Goal: Task Accomplishment & Management: Use online tool/utility

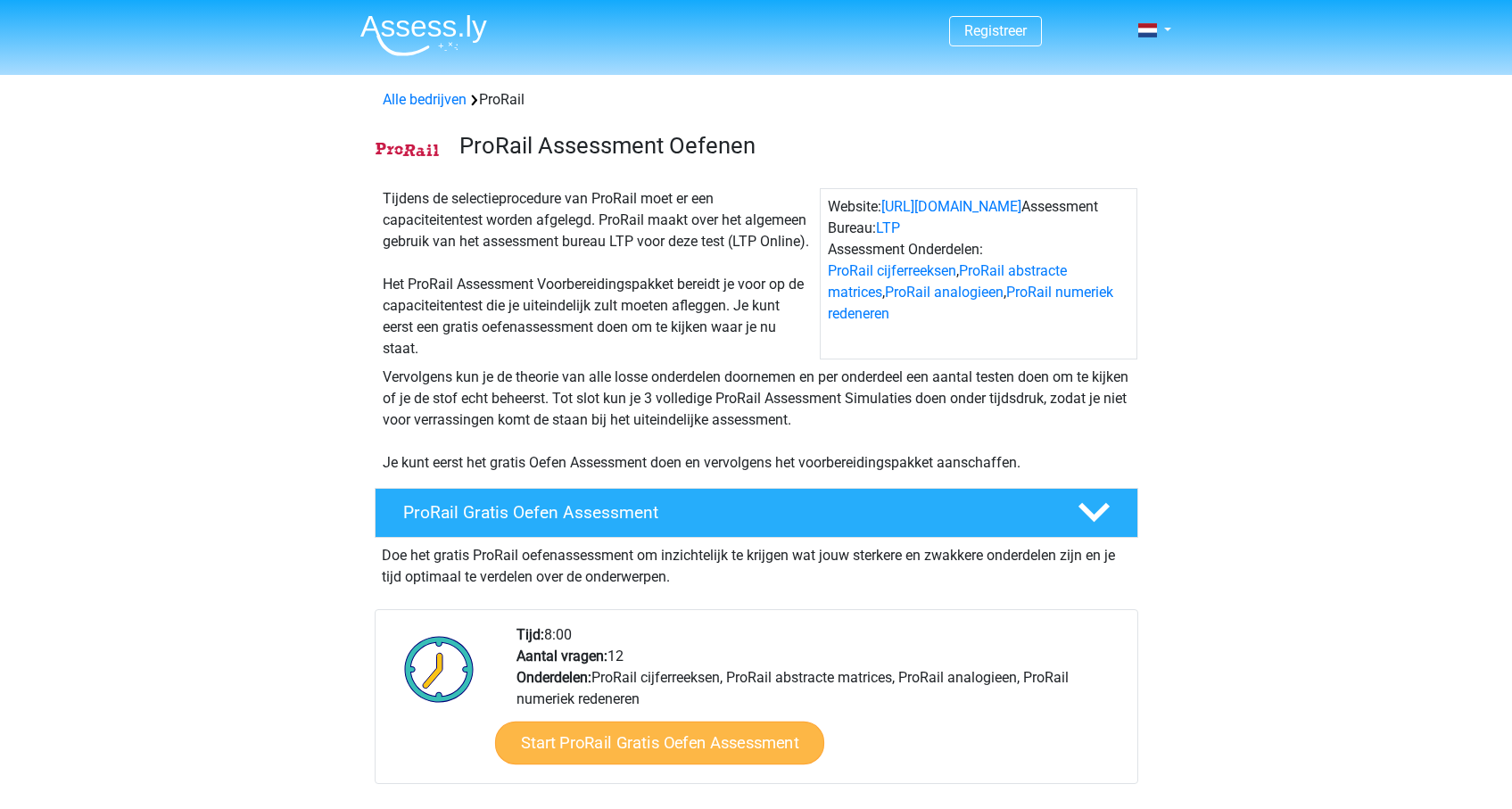
click at [709, 754] on link "Start ProRail Gratis Oefen Assessment" at bounding box center [658, 742] width 329 height 43
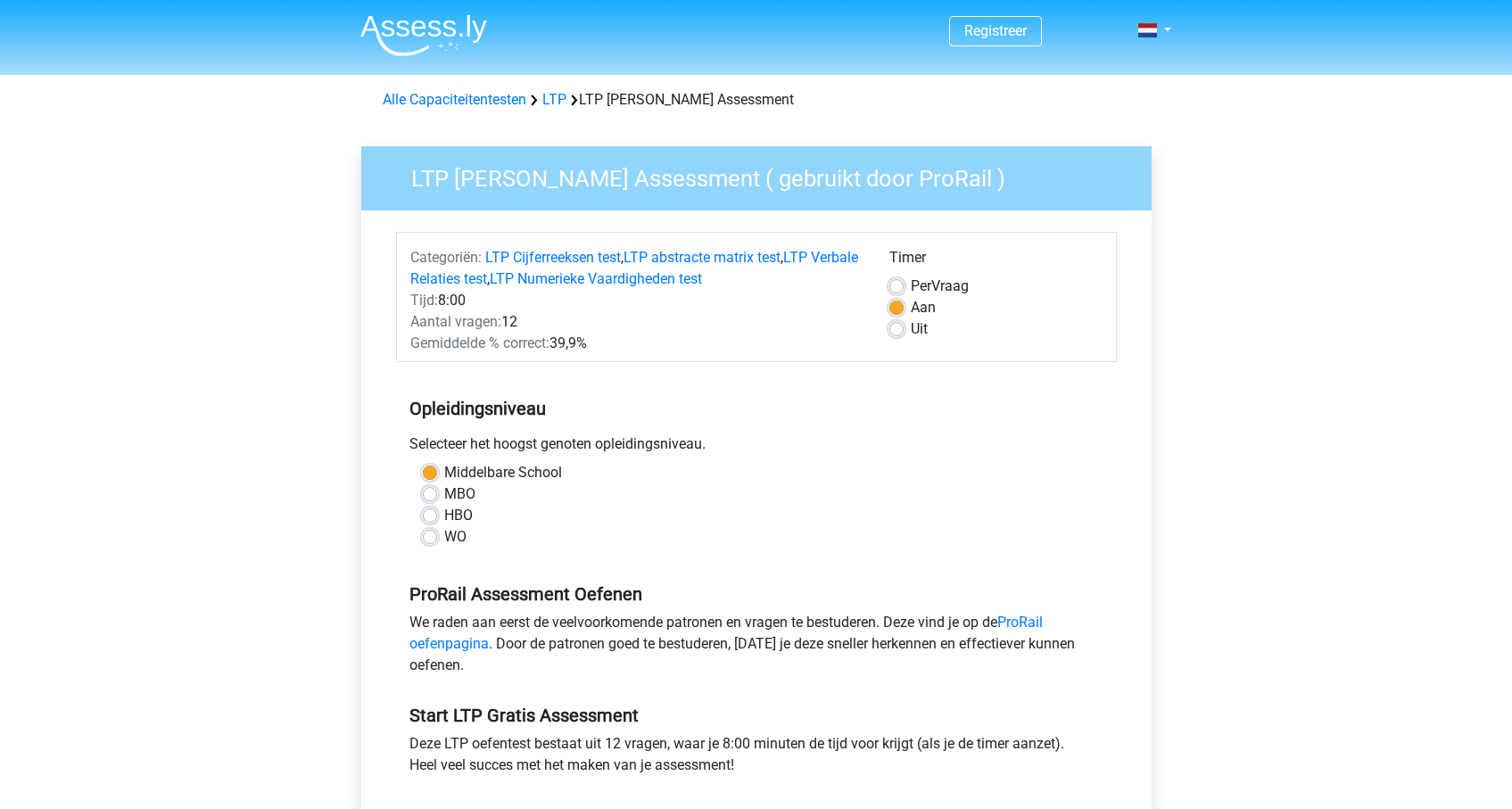
scroll to position [428, 0]
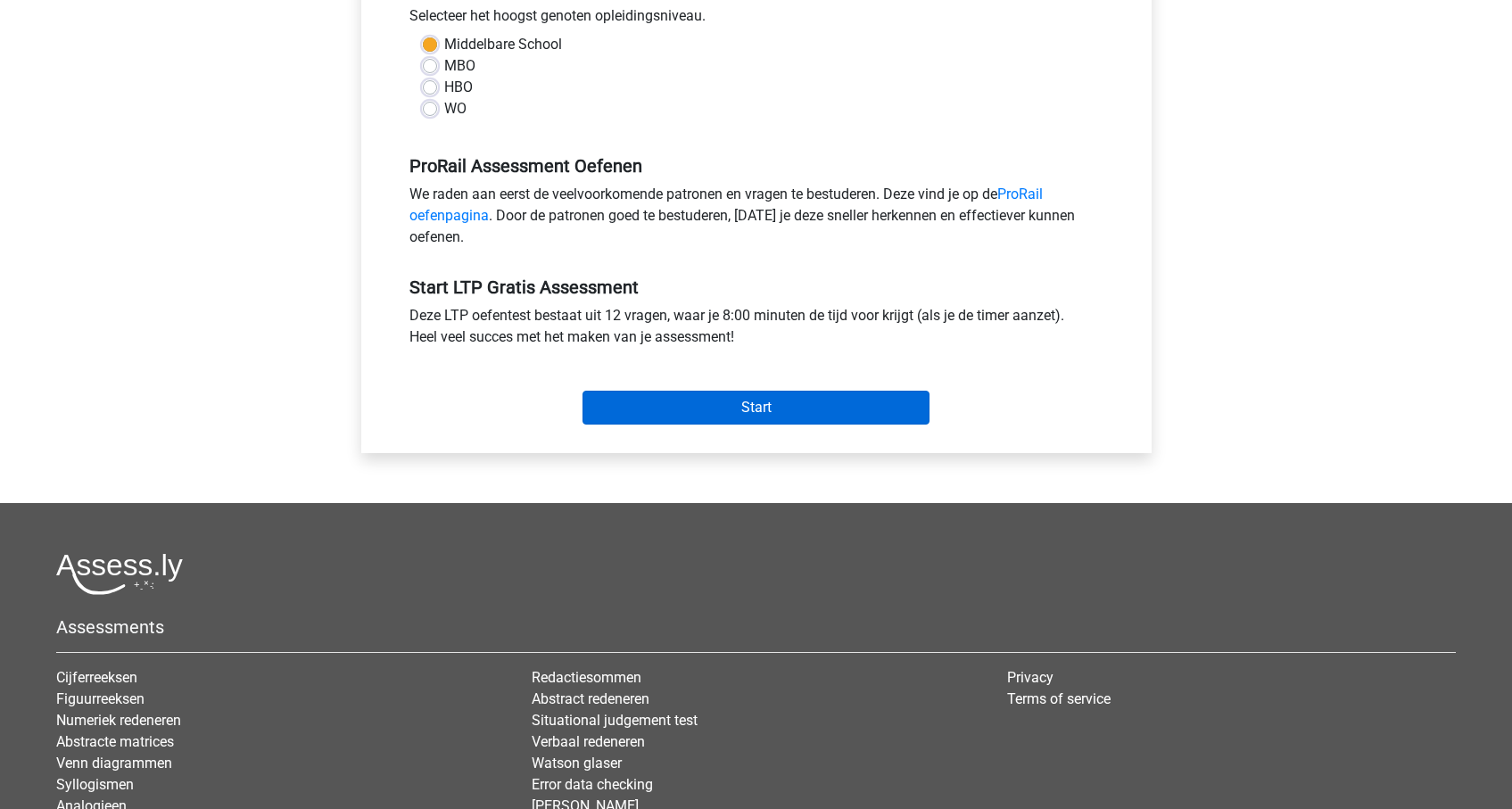
click at [738, 400] on input "Start" at bounding box center [756, 407] width 347 height 34
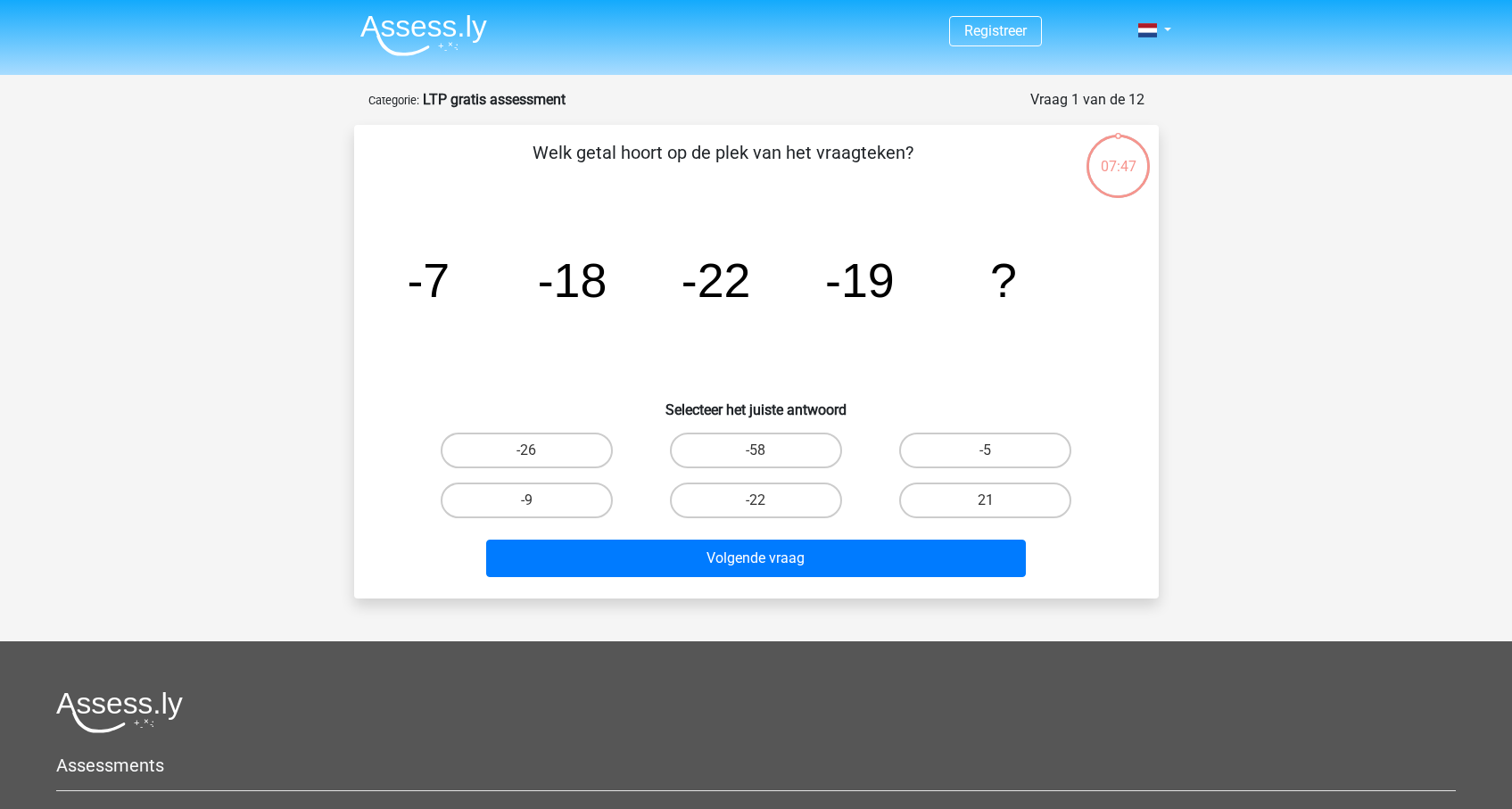
click at [532, 503] on input "-9" at bounding box center [532, 506] width 12 height 12
radio input "true"
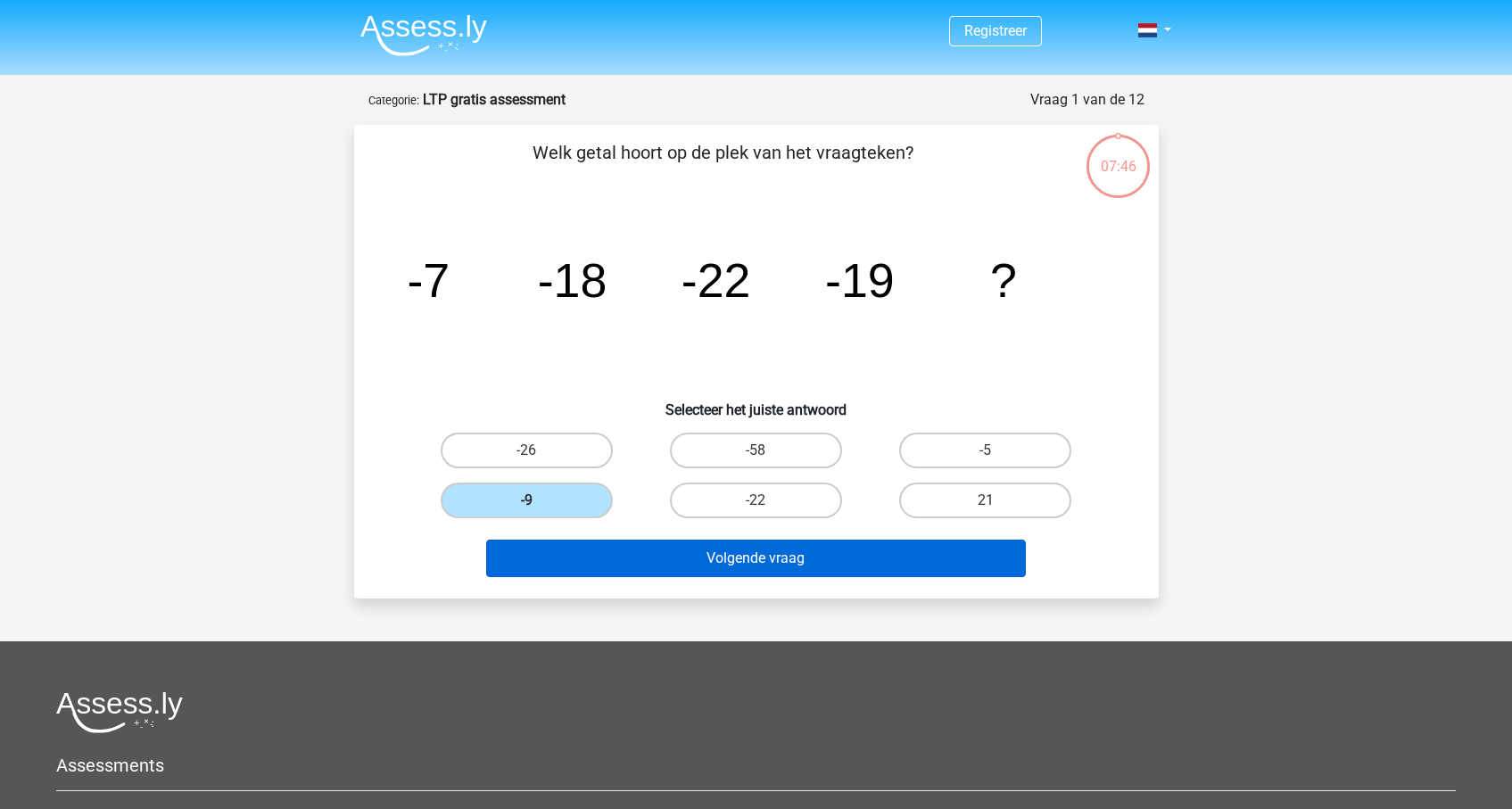
click at [817, 564] on button "Volgende vraag" at bounding box center [755, 557] width 539 height 37
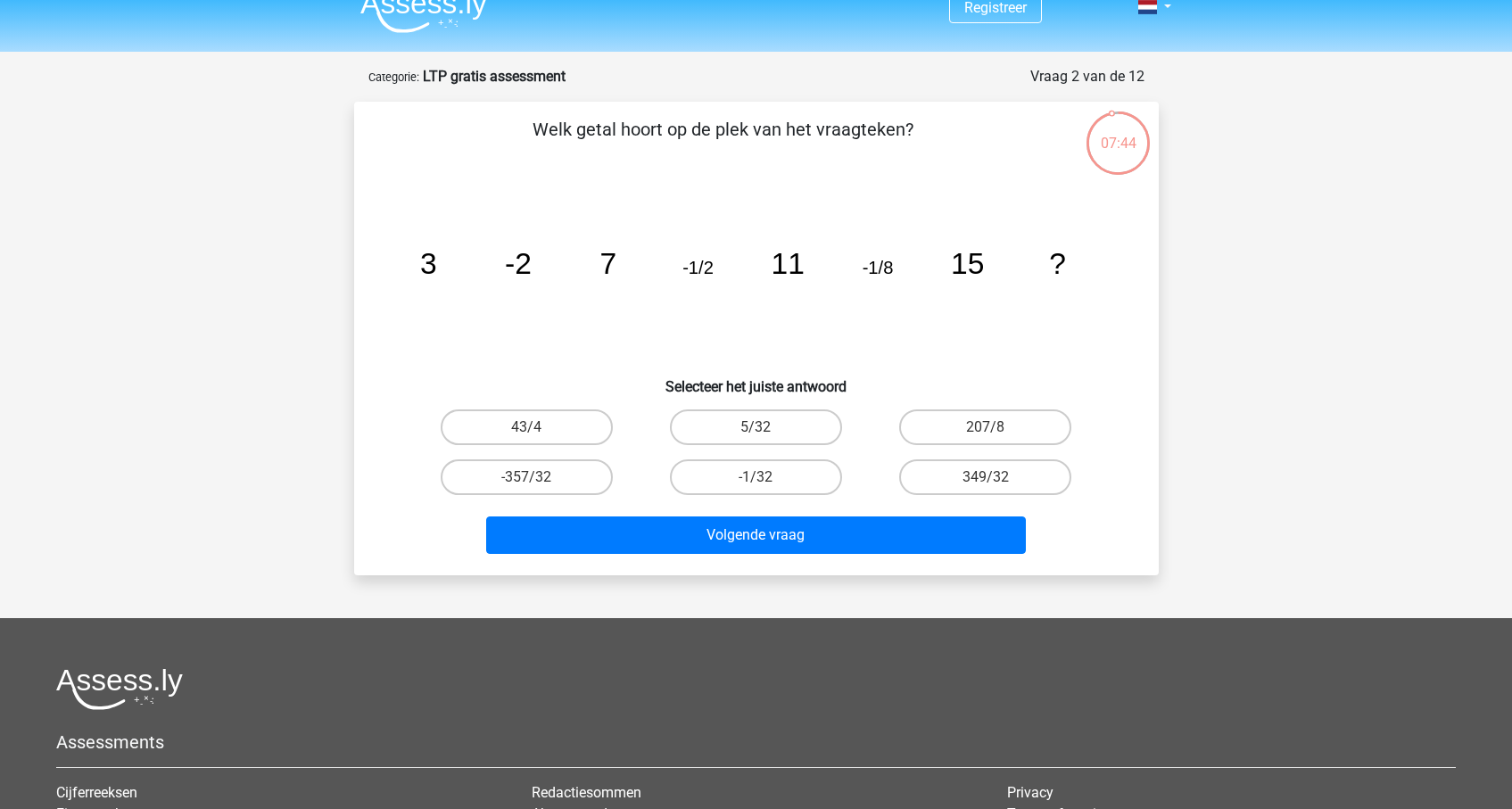
scroll to position [7, 0]
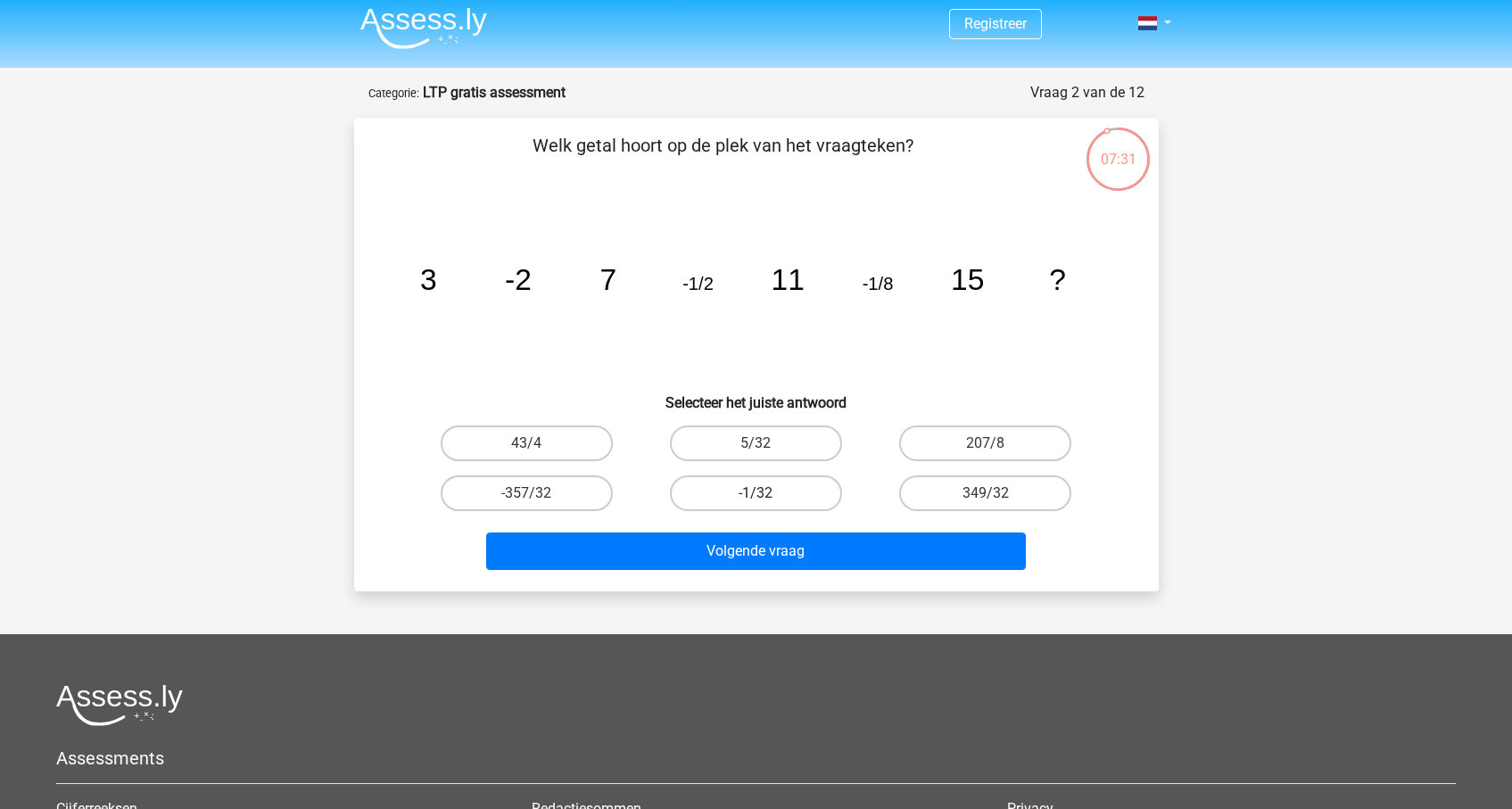
click at [768, 493] on label "-1/32" at bounding box center [756, 492] width 172 height 35
click at [767, 493] on input "-1/32" at bounding box center [761, 498] width 12 height 12
radio input "true"
click at [766, 575] on div "Volgende vraag" at bounding box center [757, 554] width 689 height 44
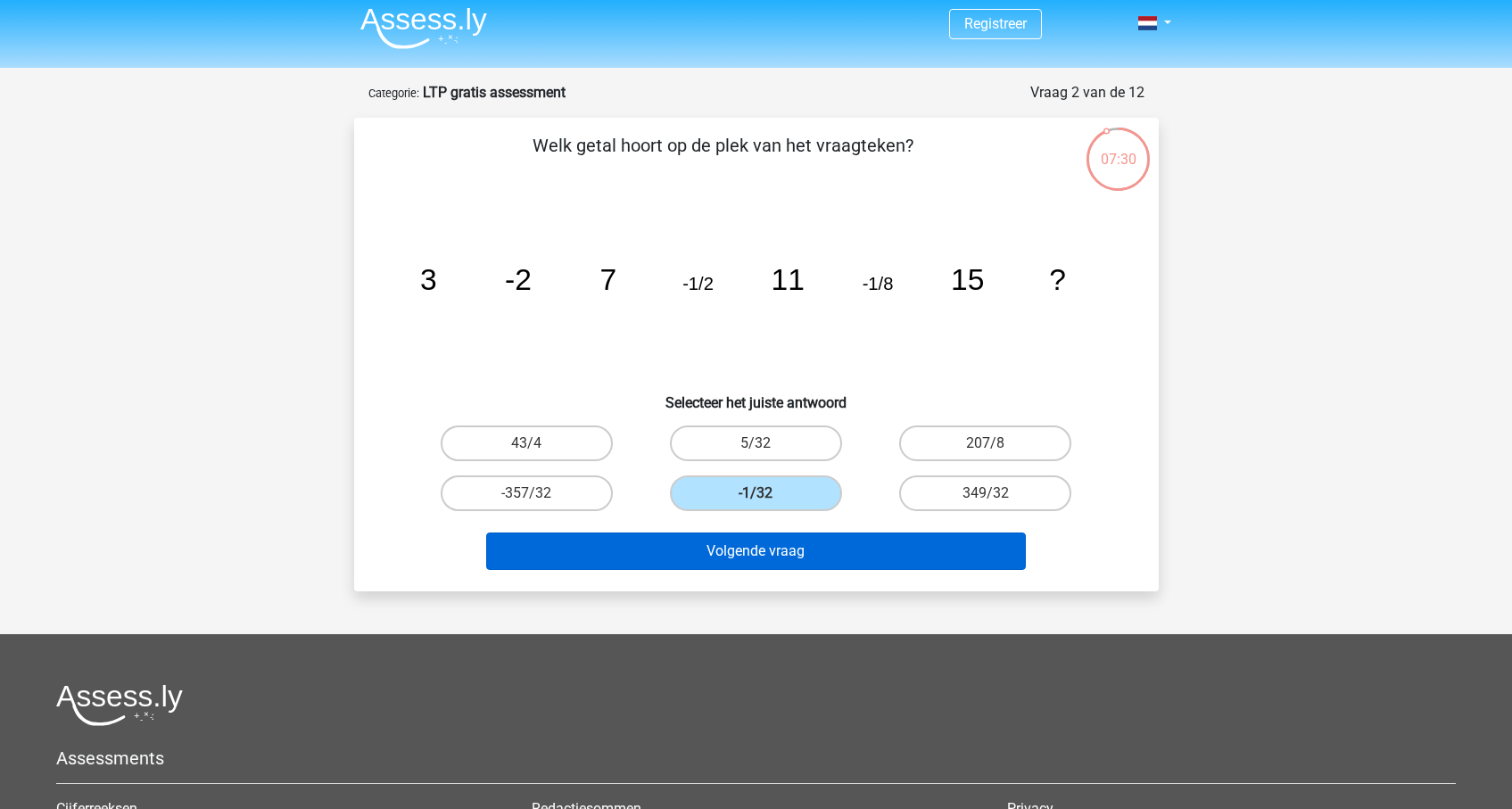
click at [781, 554] on button "Volgende vraag" at bounding box center [755, 550] width 539 height 37
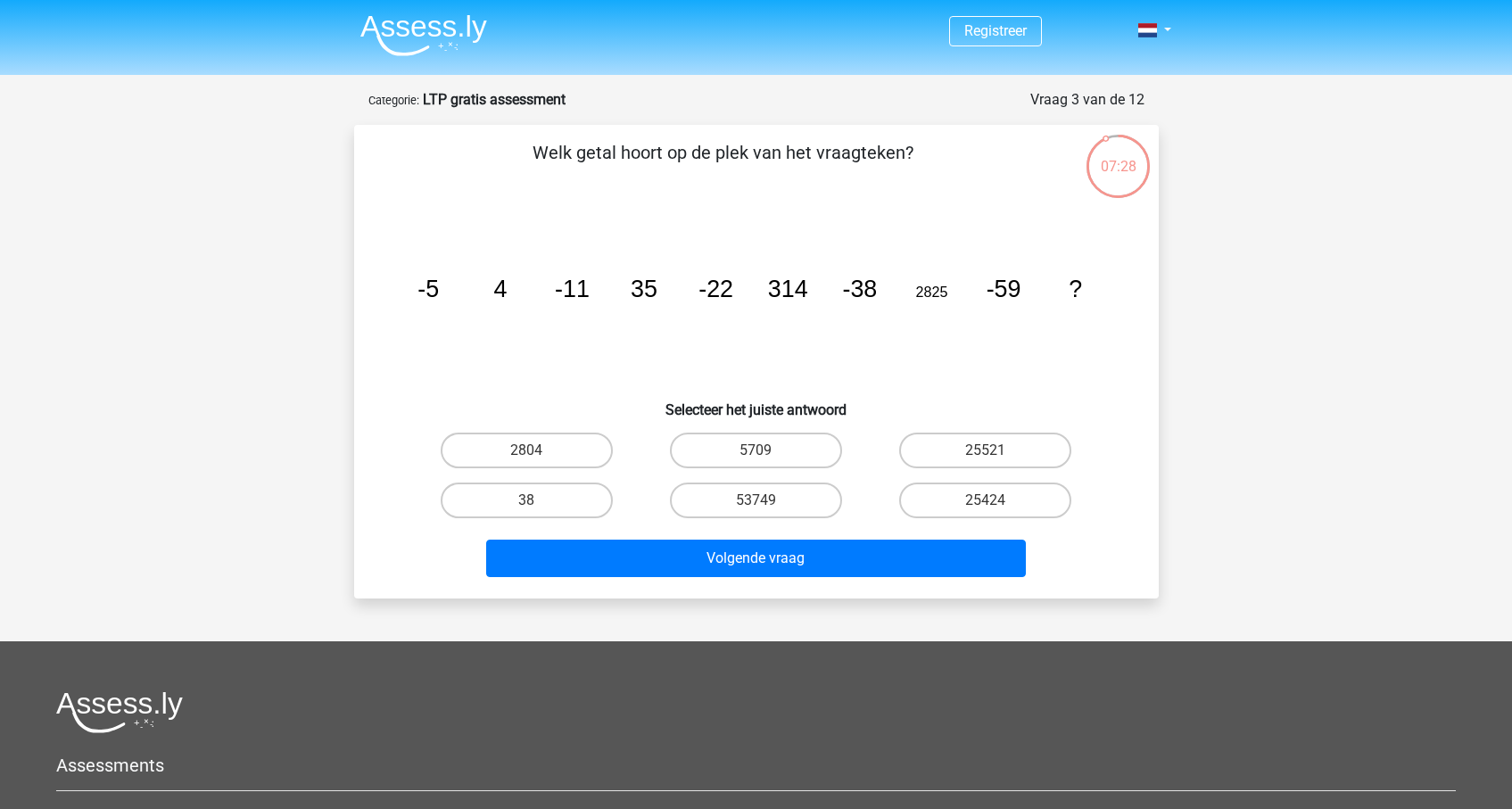
scroll to position [0, 0]
click at [1237, 348] on div "Registreer" at bounding box center [756, 555] width 1512 height 1112
click at [1353, 404] on div "Registreer" at bounding box center [756, 555] width 1512 height 1112
click at [987, 448] on label "25521" at bounding box center [985, 449] width 172 height 35
click at [987, 450] on input "25521" at bounding box center [991, 456] width 12 height 12
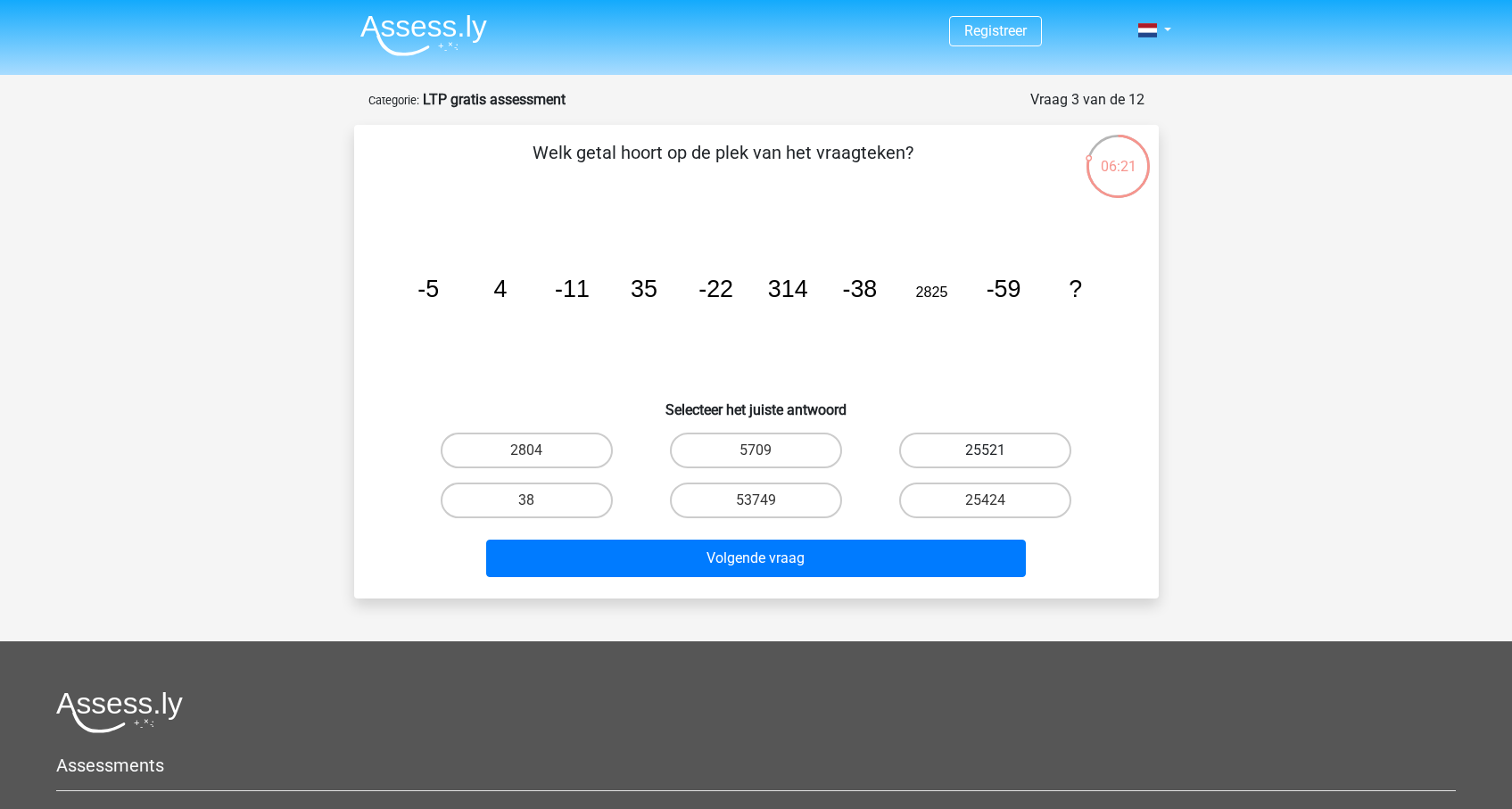
radio input "true"
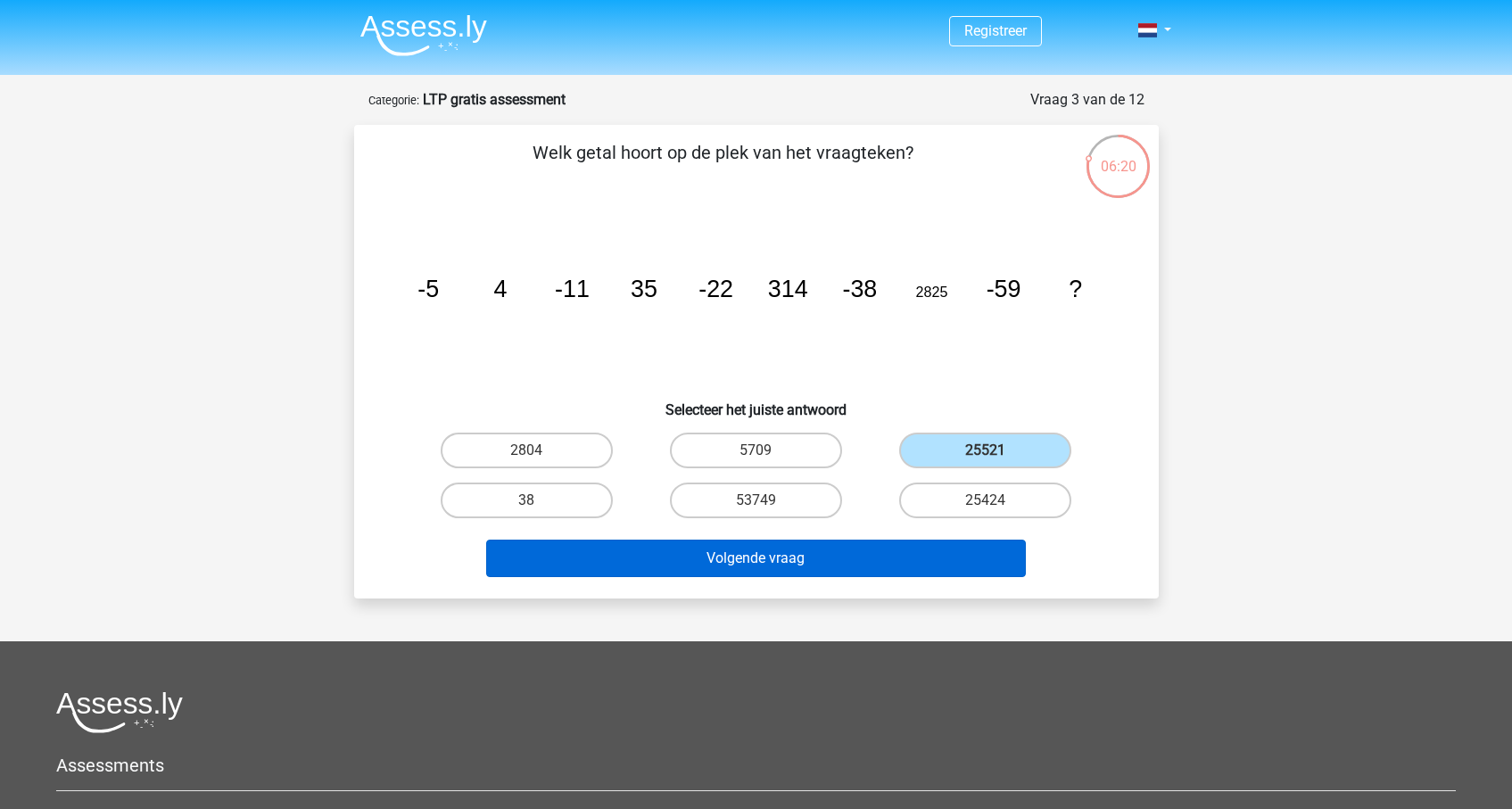
click at [921, 563] on button "Volgende vraag" at bounding box center [755, 557] width 539 height 37
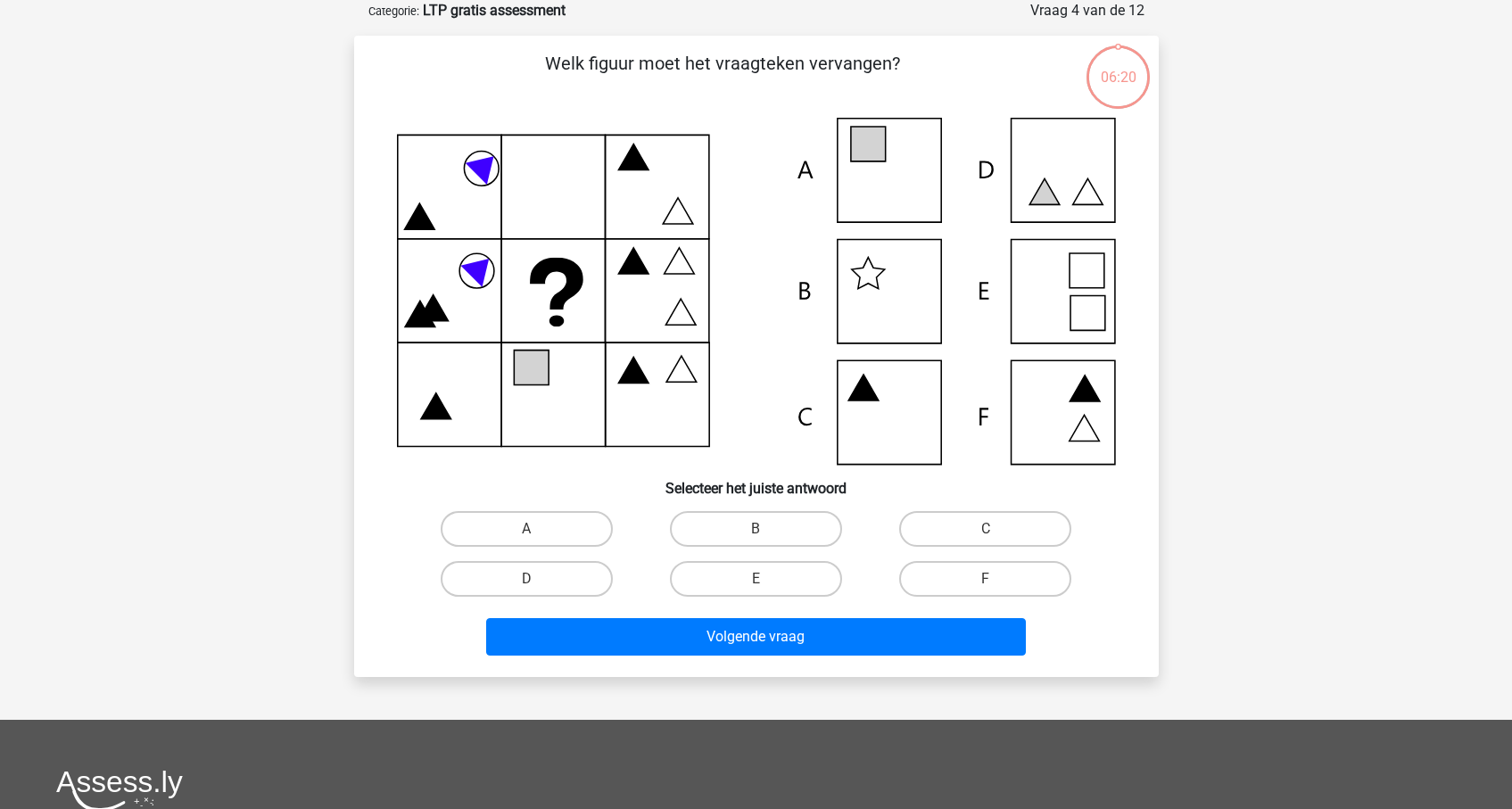
scroll to position [54, 0]
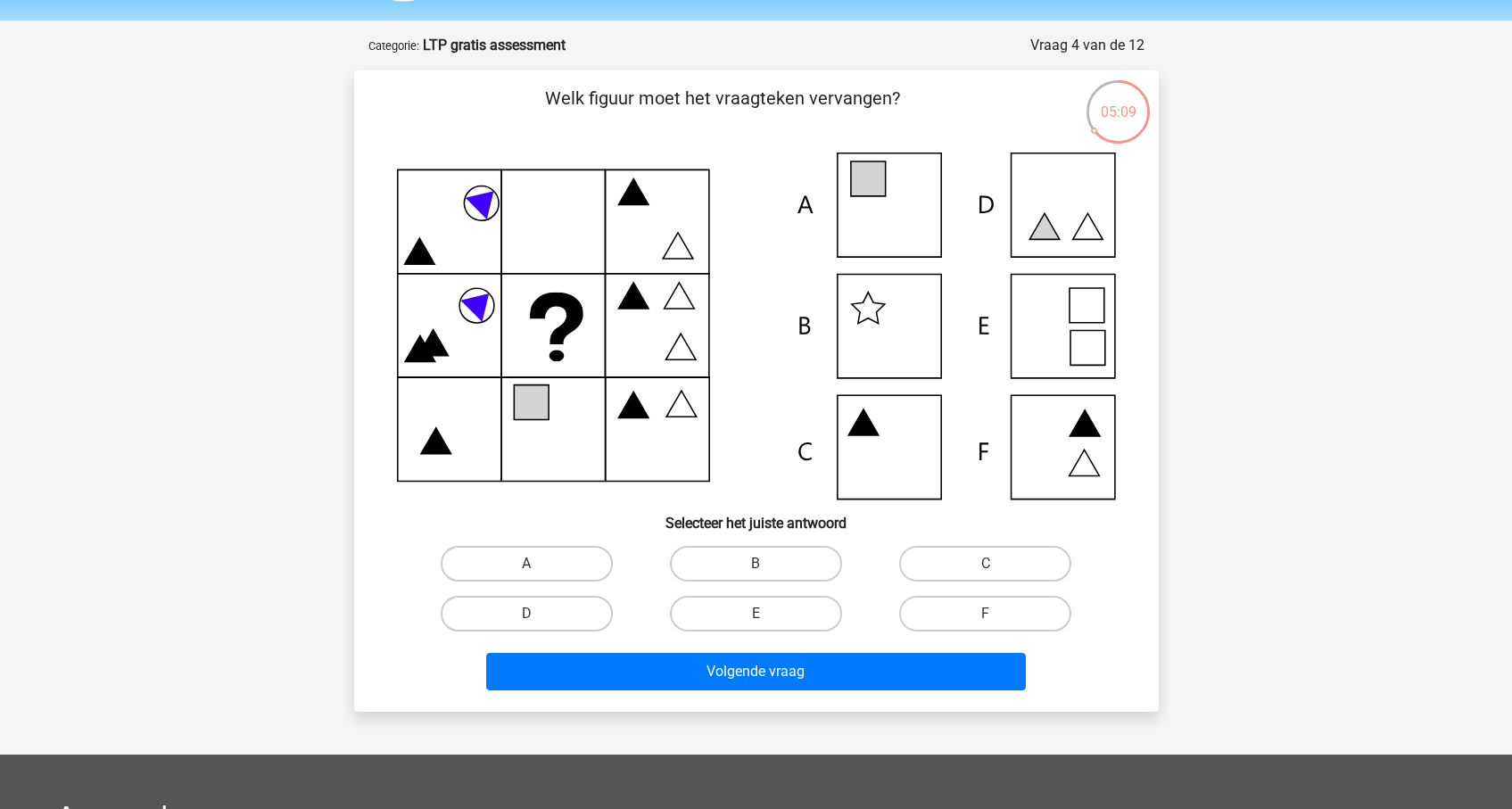
click at [869, 222] on icon at bounding box center [756, 325] width 719 height 347
click at [572, 563] on label "A" at bounding box center [527, 563] width 172 height 35
click at [538, 563] on input "A" at bounding box center [532, 569] width 12 height 12
radio input "true"
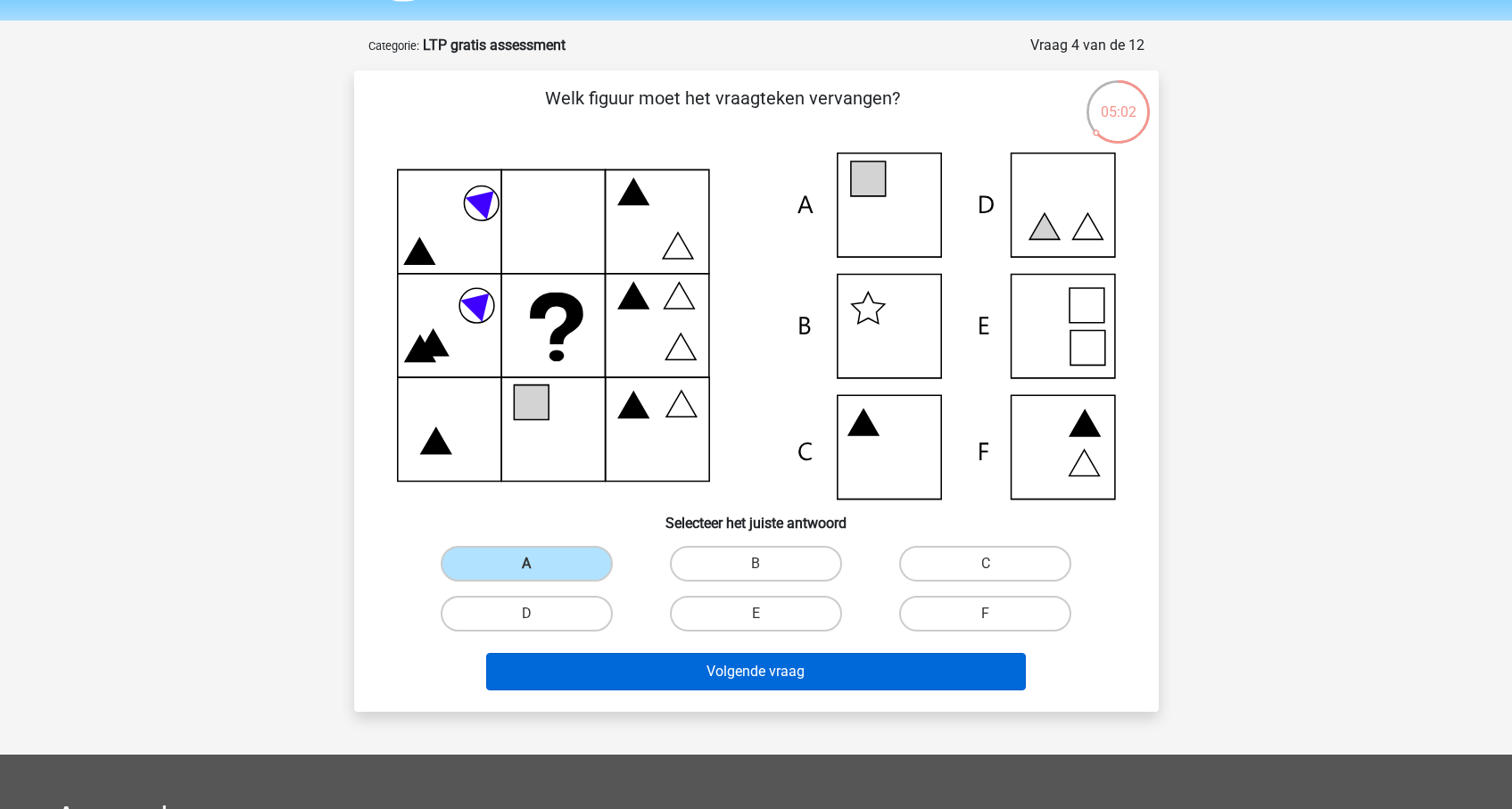
click at [756, 689] on button "Volgende vraag" at bounding box center [755, 670] width 539 height 37
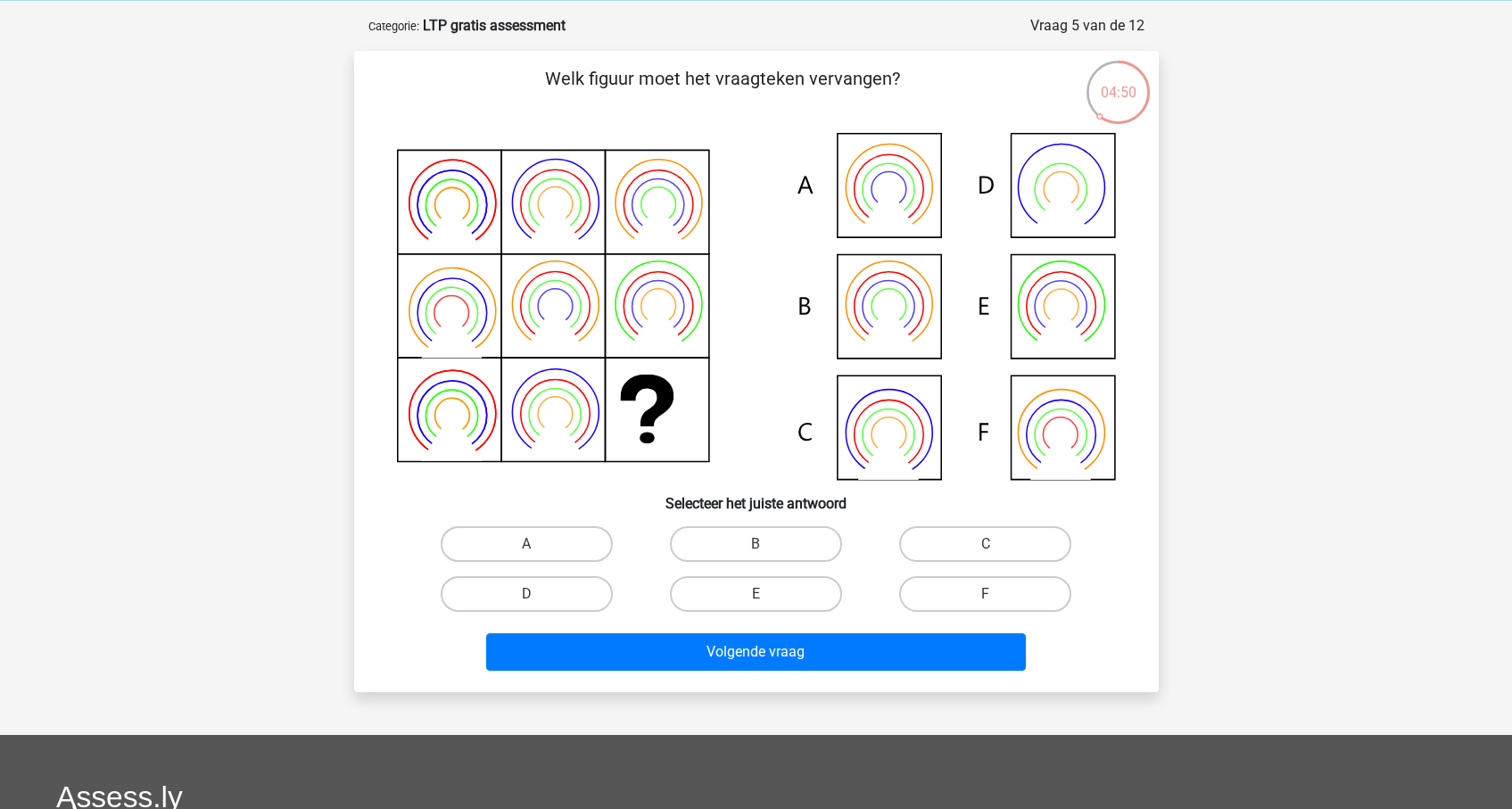
scroll to position [90, 0]
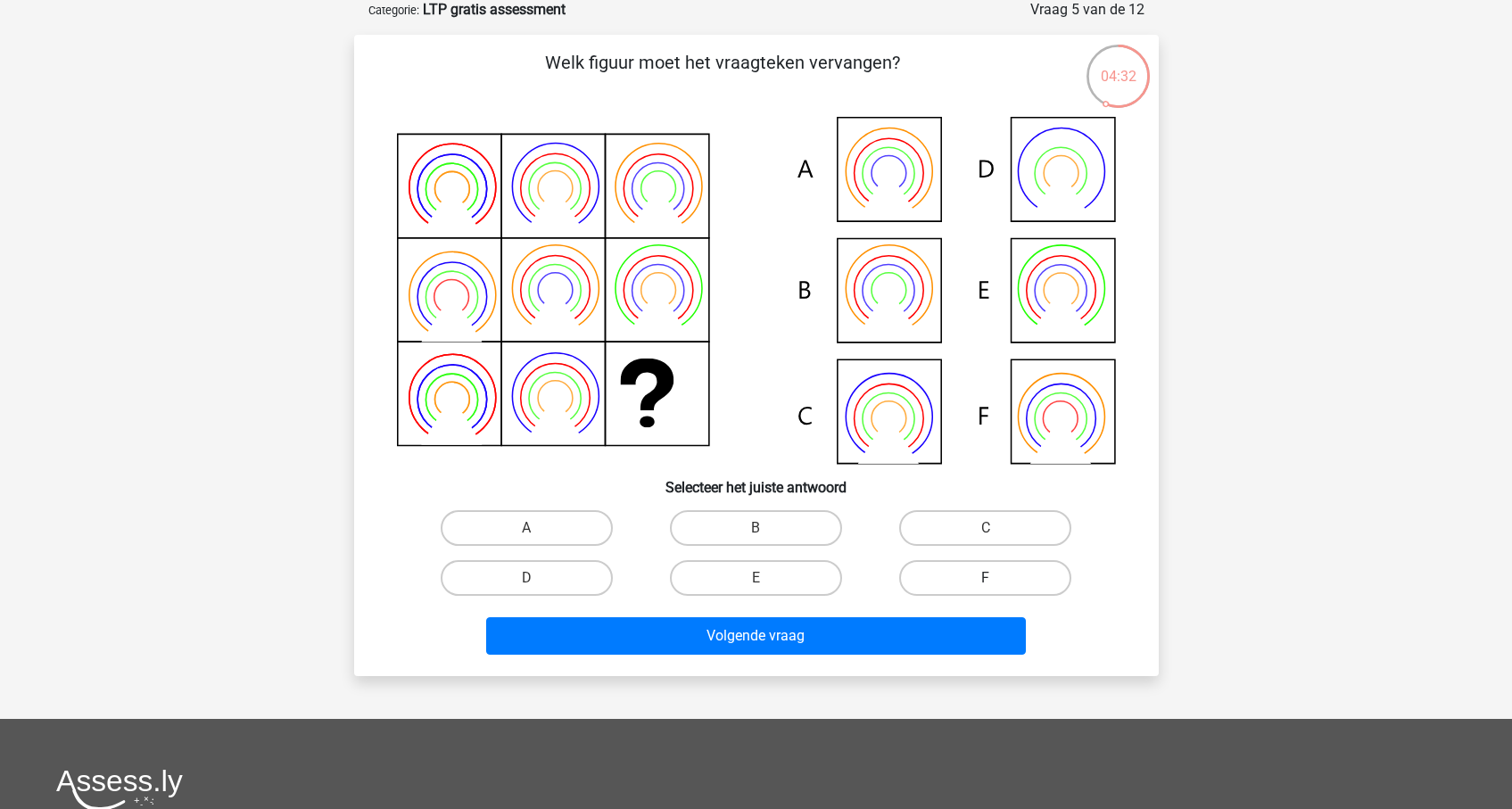
click at [990, 592] on label "F" at bounding box center [985, 577] width 172 height 35
click at [990, 589] on input "F" at bounding box center [991, 583] width 12 height 12
radio input "true"
click at [995, 581] on input "F" at bounding box center [991, 583] width 12 height 12
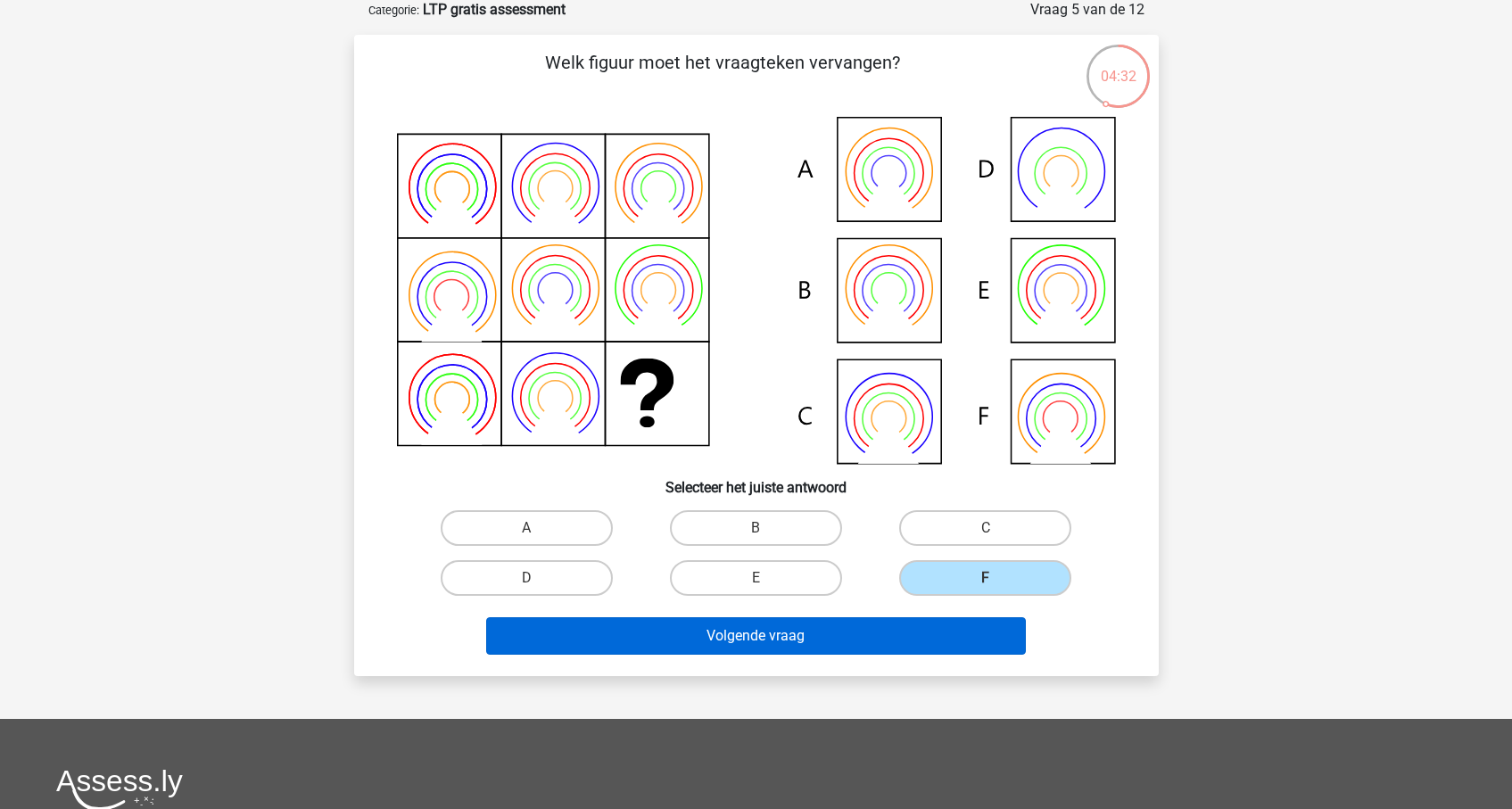
click at [970, 646] on button "Volgende vraag" at bounding box center [755, 635] width 539 height 37
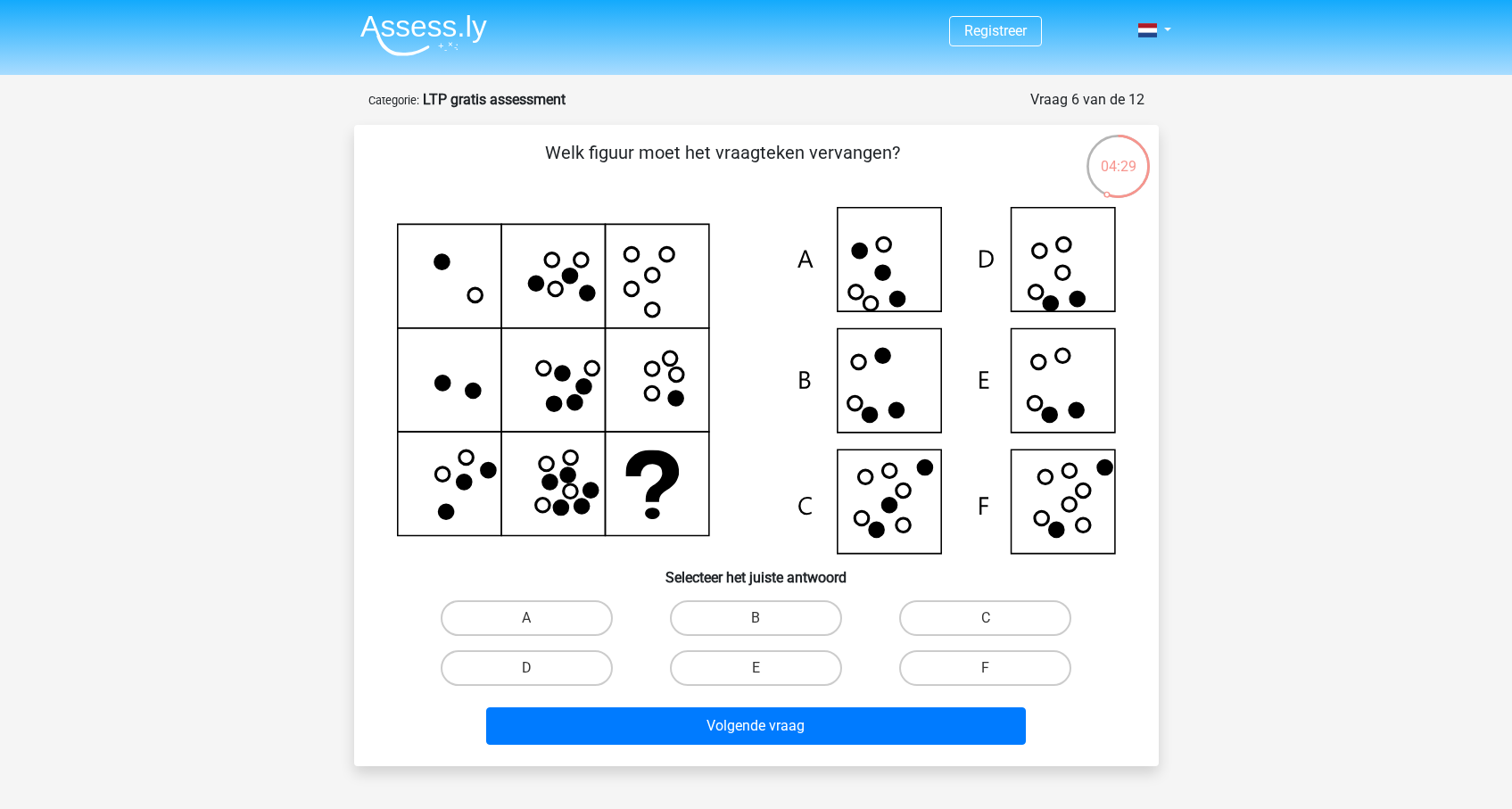
scroll to position [0, 0]
